Goal: Contribute content: Contribute content

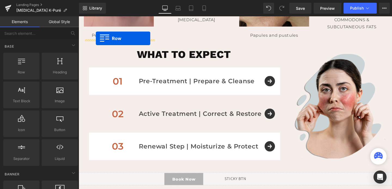
scroll to position [266, 0]
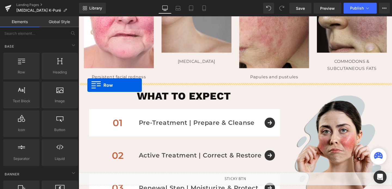
drag, startPoint x: 83, startPoint y: 69, endPoint x: 88, endPoint y: 89, distance: 20.5
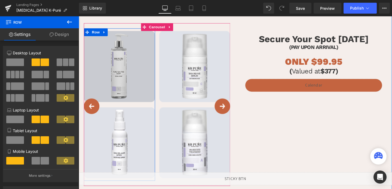
scroll to position [323, 0]
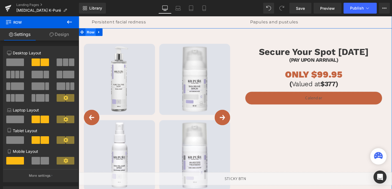
click at [90, 35] on span "Row" at bounding box center [91, 33] width 11 height 8
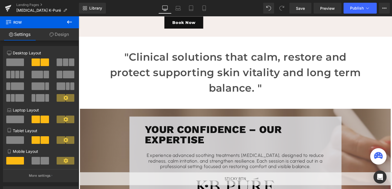
scroll to position [689, 0]
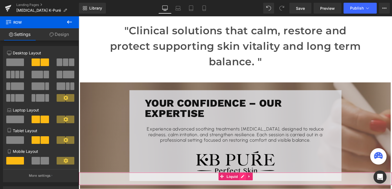
click at [250, 188] on div "Liquid" at bounding box center [243, 187] width 329 height 14
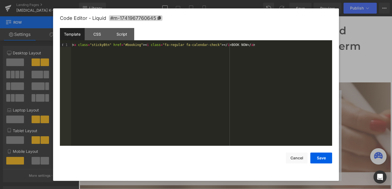
click at [99, 41] on div "Template CSS Script Data" at bounding box center [196, 35] width 272 height 15
click at [100, 36] on div "CSS" at bounding box center [97, 34] width 25 height 12
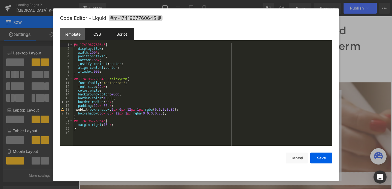
click at [124, 35] on div "Script" at bounding box center [121, 34] width 25 height 12
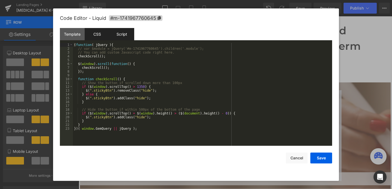
click at [102, 33] on div "CSS" at bounding box center [97, 34] width 25 height 12
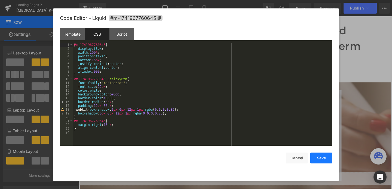
click at [319, 159] on button "Save" at bounding box center [321, 158] width 22 height 11
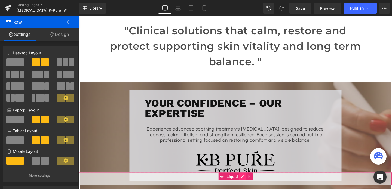
click at [252, 182] on div "Liquid" at bounding box center [243, 187] width 329 height 14
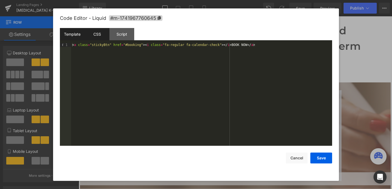
click at [95, 33] on div "CSS" at bounding box center [97, 34] width 25 height 12
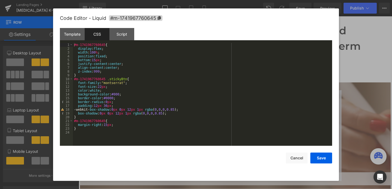
click at [113, 88] on div "#m-1741967760645 { display : flex ; width : 100 % ; position : fixed ; bottom :…" at bounding box center [202, 98] width 259 height 111
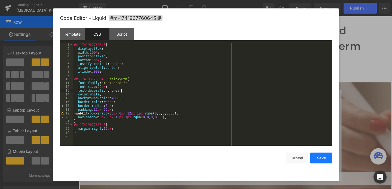
click at [323, 161] on button "Save" at bounding box center [321, 158] width 22 height 11
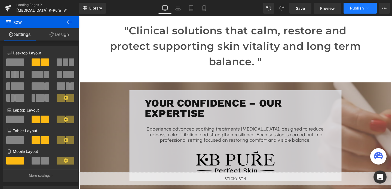
click at [350, 5] on button "Publish" at bounding box center [360, 8] width 33 height 11
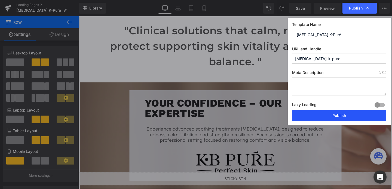
click at [333, 117] on button "Publish" at bounding box center [339, 115] width 94 height 11
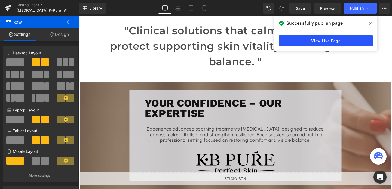
click at [309, 38] on link "View Live Page" at bounding box center [326, 40] width 94 height 11
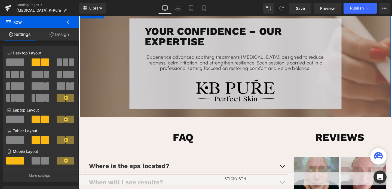
scroll to position [745, 0]
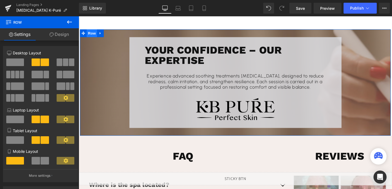
click at [94, 33] on span "Row" at bounding box center [92, 34] width 11 height 8
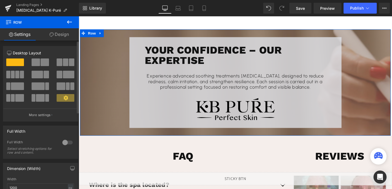
click at [65, 143] on div at bounding box center [67, 142] width 13 height 9
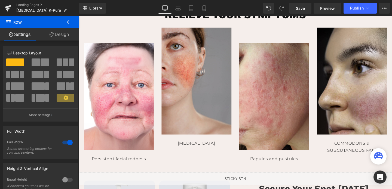
scroll to position [302, 0]
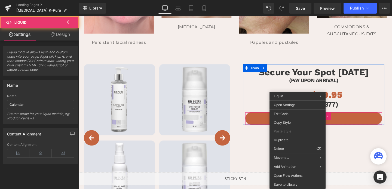
click at [307, 123] on div "Liquid" at bounding box center [326, 124] width 144 height 14
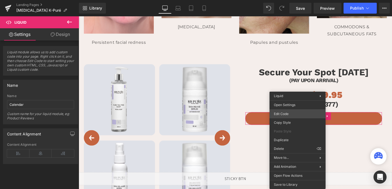
click at [294, 0] on div "Row You are previewing how the will restyle your page. You can not edit Element…" at bounding box center [196, 0] width 392 height 0
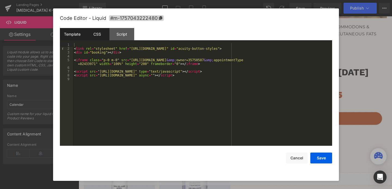
click at [100, 32] on div "CSS" at bounding box center [97, 34] width 25 height 12
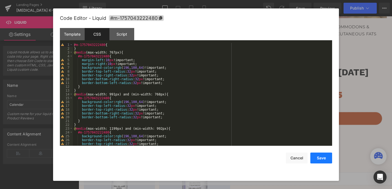
click at [322, 160] on button "Save" at bounding box center [321, 158] width 22 height 11
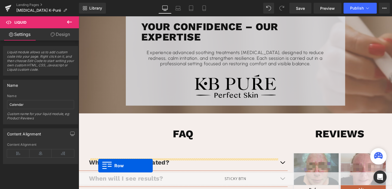
scroll to position [645, 0]
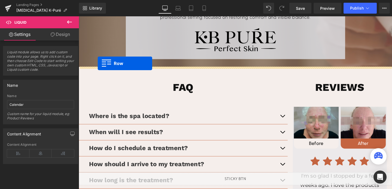
drag, startPoint x: 82, startPoint y: 54, endPoint x: 99, endPoint y: 66, distance: 20.5
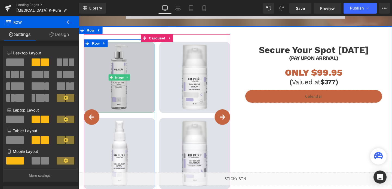
scroll to position [718, 0]
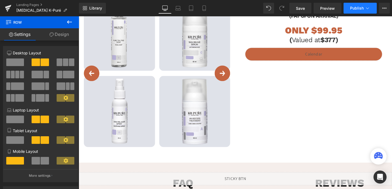
click at [353, 6] on span "Publish" at bounding box center [357, 8] width 14 height 4
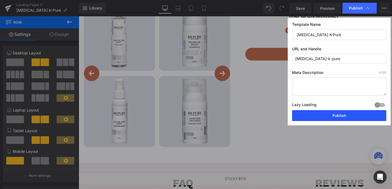
click at [334, 112] on button "Publish" at bounding box center [339, 115] width 94 height 11
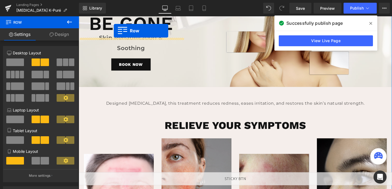
scroll to position [30, 0]
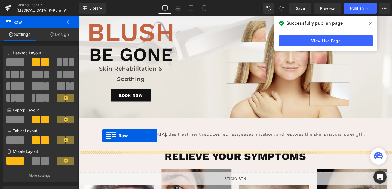
drag, startPoint x: 81, startPoint y: 42, endPoint x: 103, endPoint y: 142, distance: 102.3
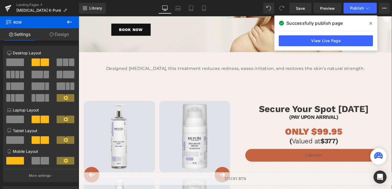
scroll to position [94, 0]
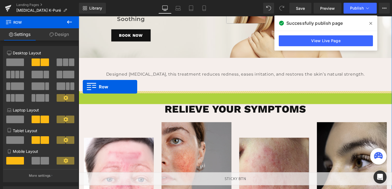
drag, startPoint x: 83, startPoint y: 99, endPoint x: 83, endPoint y: 90, distance: 8.2
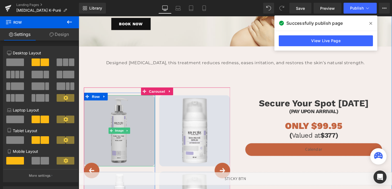
scroll to position [106, 0]
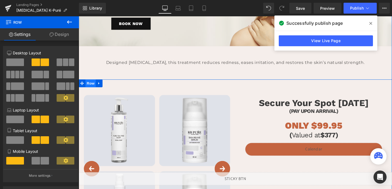
click at [90, 88] on span "Row" at bounding box center [91, 87] width 11 height 8
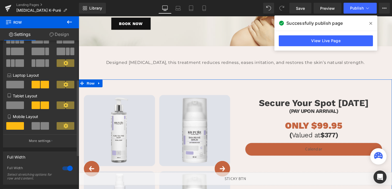
scroll to position [93, 0]
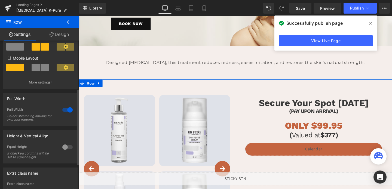
click at [66, 112] on div at bounding box center [67, 110] width 13 height 9
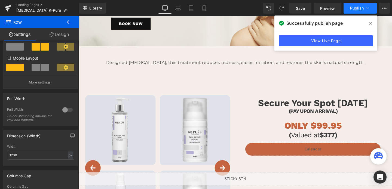
click at [355, 8] on span "Publish" at bounding box center [357, 8] width 14 height 4
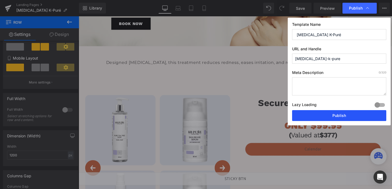
click at [336, 115] on button "Publish" at bounding box center [339, 115] width 94 height 11
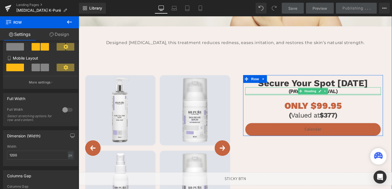
scroll to position [133, 0]
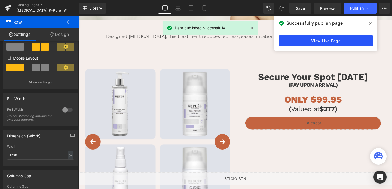
click at [299, 44] on link "View Live Page" at bounding box center [326, 40] width 94 height 11
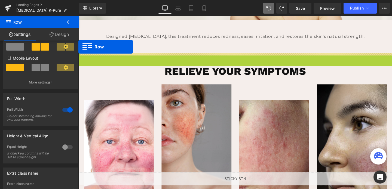
drag, startPoint x: 82, startPoint y: 59, endPoint x: 77, endPoint y: 49, distance: 11.4
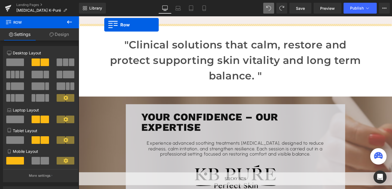
scroll to position [460, 0]
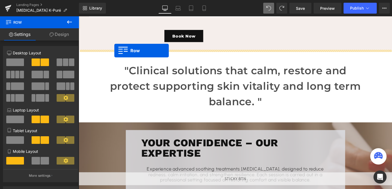
drag, startPoint x: 83, startPoint y: 94, endPoint x: 116, endPoint y: 52, distance: 53.3
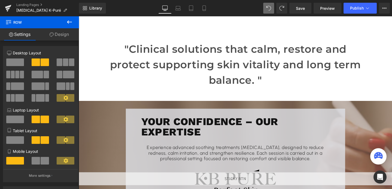
scroll to position [668, 0]
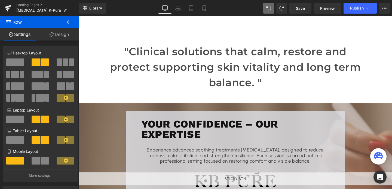
click at [129, 46] on div ""Clinical solutions that calm, restore and protect supporting skin vitality and…" at bounding box center [243, 69] width 275 height 49
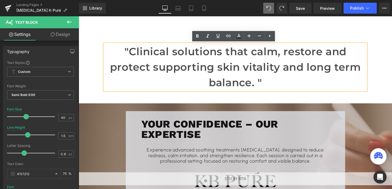
click at [97, 66] on div "Liquid Liquid BlusH Heading BE GONE Heading Skin Rehabilitation & Soothing Text…" at bounding box center [243, 33] width 329 height 1369
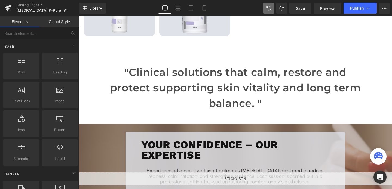
scroll to position [645, 0]
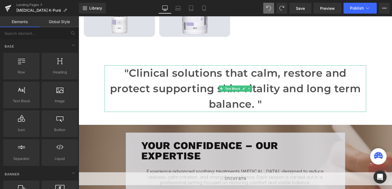
click at [110, 87] on p ""Clinical solutions that calm, restore and protect supporting skin vitality and…" at bounding box center [243, 92] width 275 height 49
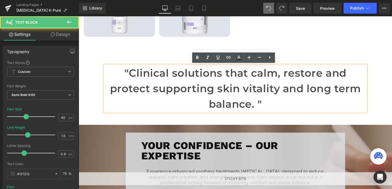
click at [79, 16] on div at bounding box center [79, 16] width 0 height 0
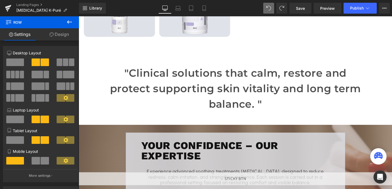
click at [91, 94] on div "Liquid Liquid BlusH Heading BE GONE Heading Skin Rehabilitation & Soothing Text…" at bounding box center [243, 55] width 329 height 1369
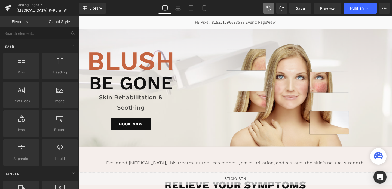
scroll to position [0, 0]
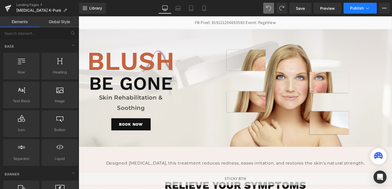
click at [352, 6] on span "Publish" at bounding box center [357, 8] width 14 height 4
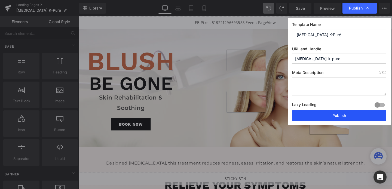
click at [330, 118] on button "Publish" at bounding box center [339, 115] width 94 height 11
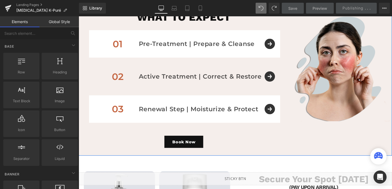
scroll to position [349, 0]
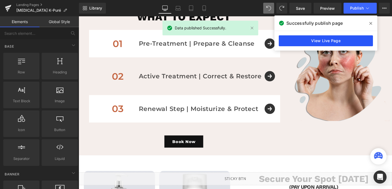
click at [339, 41] on link "View Live Page" at bounding box center [326, 40] width 94 height 11
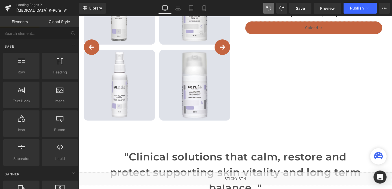
scroll to position [614, 0]
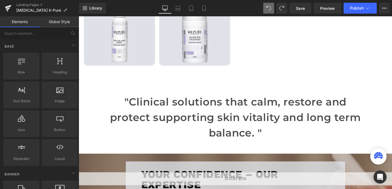
click at [199, 109] on p ""Clinical solutions that calm, restore and protect supporting skin vitality and…" at bounding box center [243, 122] width 275 height 49
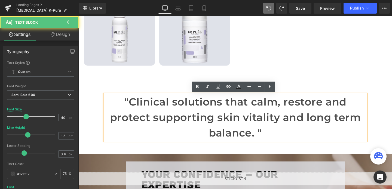
click at [135, 90] on div "Liquid Liquid BlusH Heading BE GONE Heading Skin Rehabilitation & Soothing Text…" at bounding box center [243, 86] width 329 height 1369
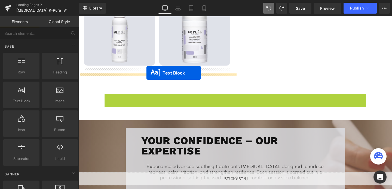
drag, startPoint x: 228, startPoint y: 124, endPoint x: 150, endPoint y: 76, distance: 91.3
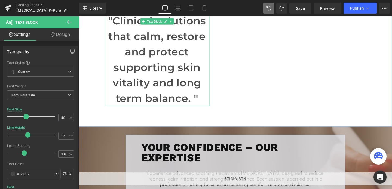
scroll to position [715, 0]
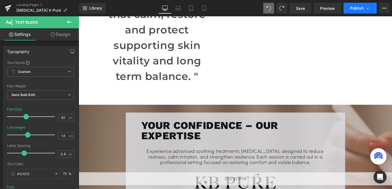
click at [359, 6] on span "Publish" at bounding box center [357, 8] width 14 height 4
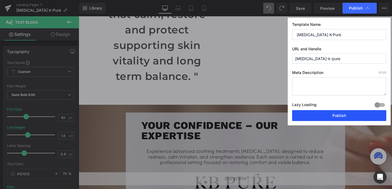
click at [333, 119] on button "Publish" at bounding box center [339, 115] width 94 height 11
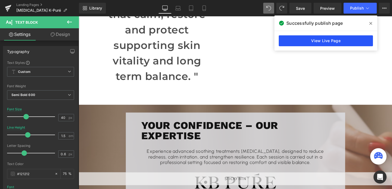
click at [310, 41] on link "View Live Page" at bounding box center [326, 40] width 94 height 11
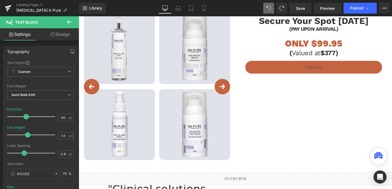
scroll to position [513, 0]
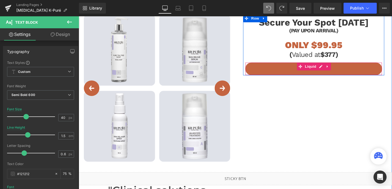
click at [324, 74] on div "Liquid" at bounding box center [326, 72] width 144 height 14
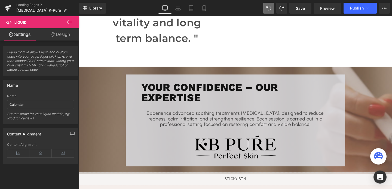
scroll to position [747, 0]
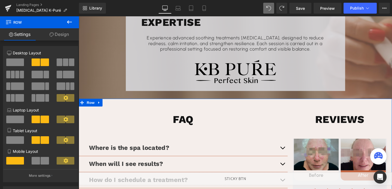
scroll to position [833, 0]
